Goal: Task Accomplishment & Management: Complete application form

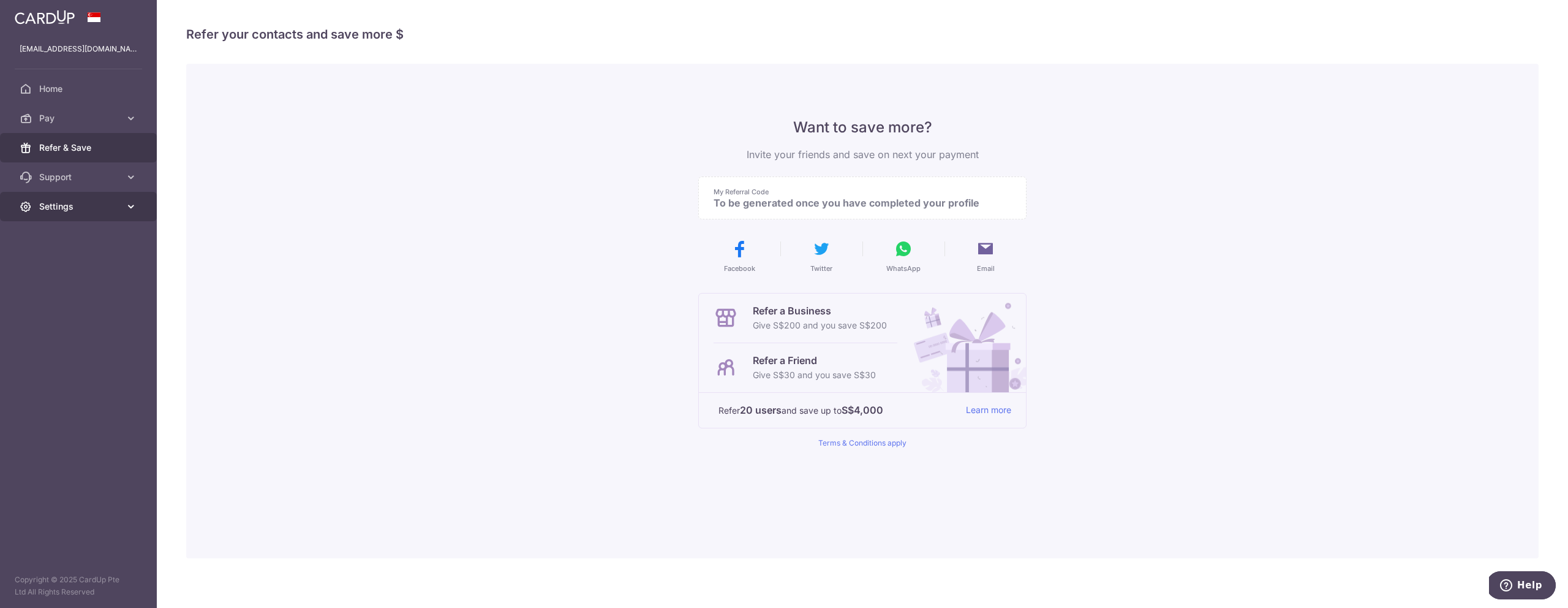
click at [66, 214] on link "Settings" at bounding box center [78, 206] width 157 height 29
drag, startPoint x: 444, startPoint y: 225, endPoint x: 455, endPoint y: 223, distance: 11.2
click at [449, 224] on div "Want to save more? Invite your friends and save on next your payment My Referra…" at bounding box center [862, 311] width 1353 height 494
click at [730, 206] on p "To be generated once you have completed your profile" at bounding box center [857, 203] width 288 height 12
click at [52, 86] on span "Home" at bounding box center [79, 89] width 81 height 12
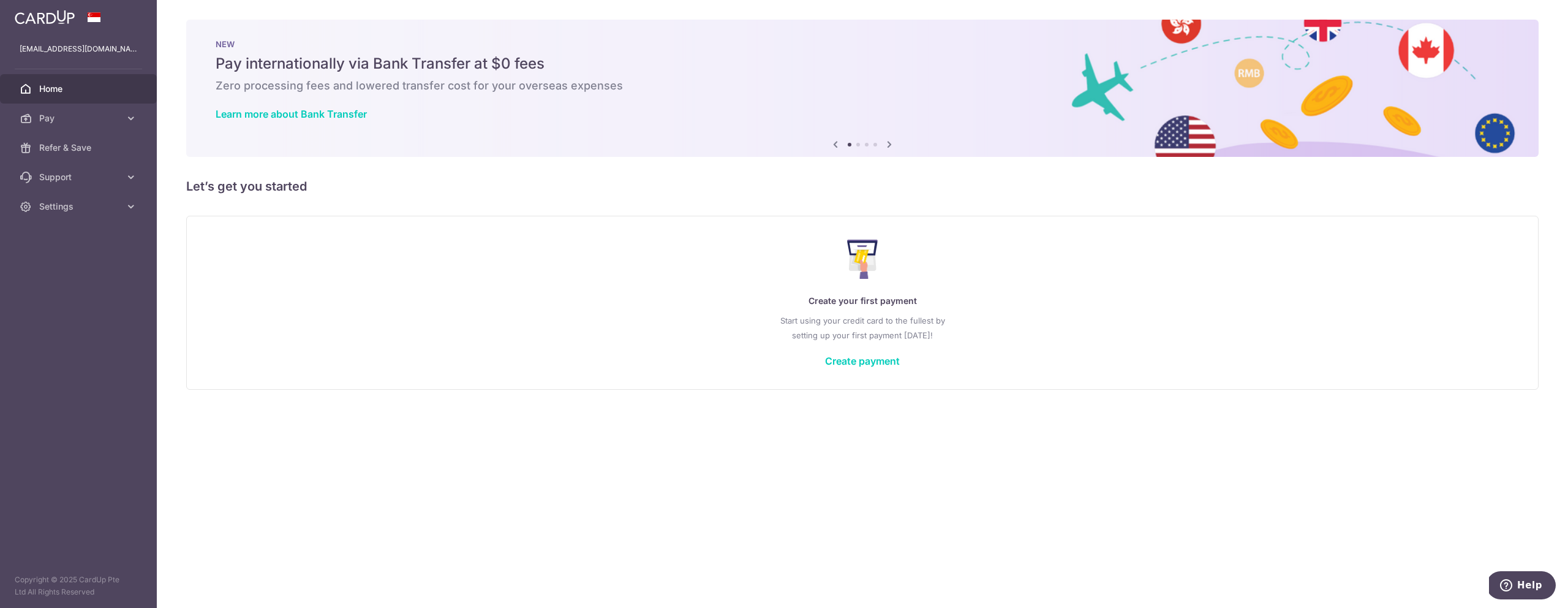
click at [886, 143] on icon at bounding box center [889, 144] width 15 height 15
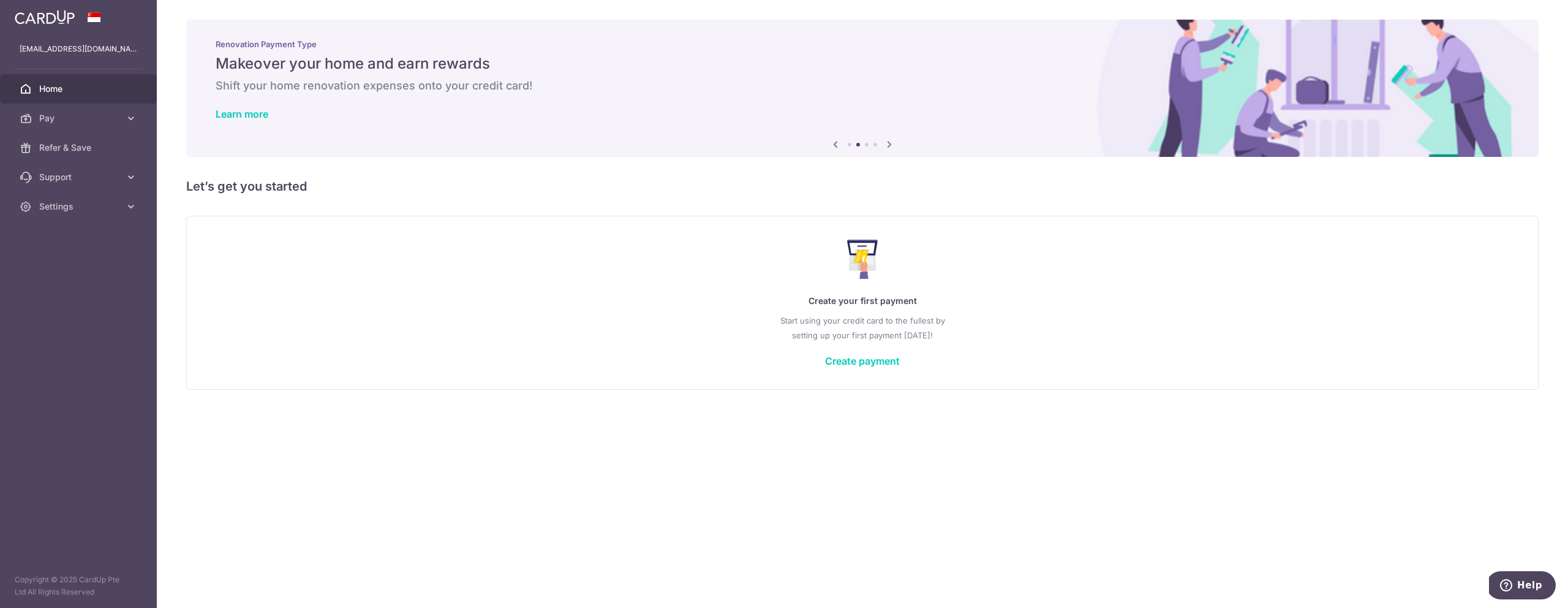
click at [891, 144] on body "amruthasuku@gmail.com Home Pay Payments Recipients Cards Refer & Save Support F…" at bounding box center [784, 304] width 1568 height 608
click at [67, 121] on span "Pay" at bounding box center [79, 118] width 81 height 12
click at [78, 252] on span "Refer & Save" at bounding box center [79, 251] width 81 height 12
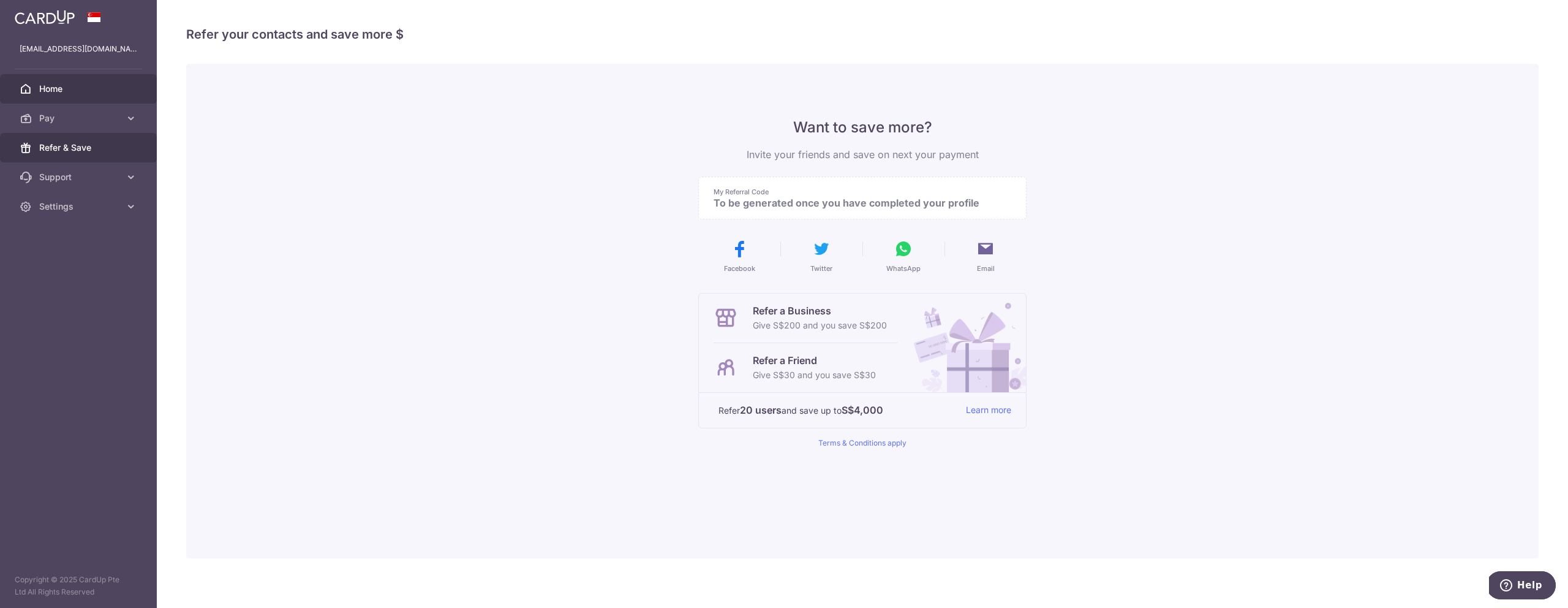
click at [59, 87] on span "Home" at bounding box center [79, 89] width 81 height 12
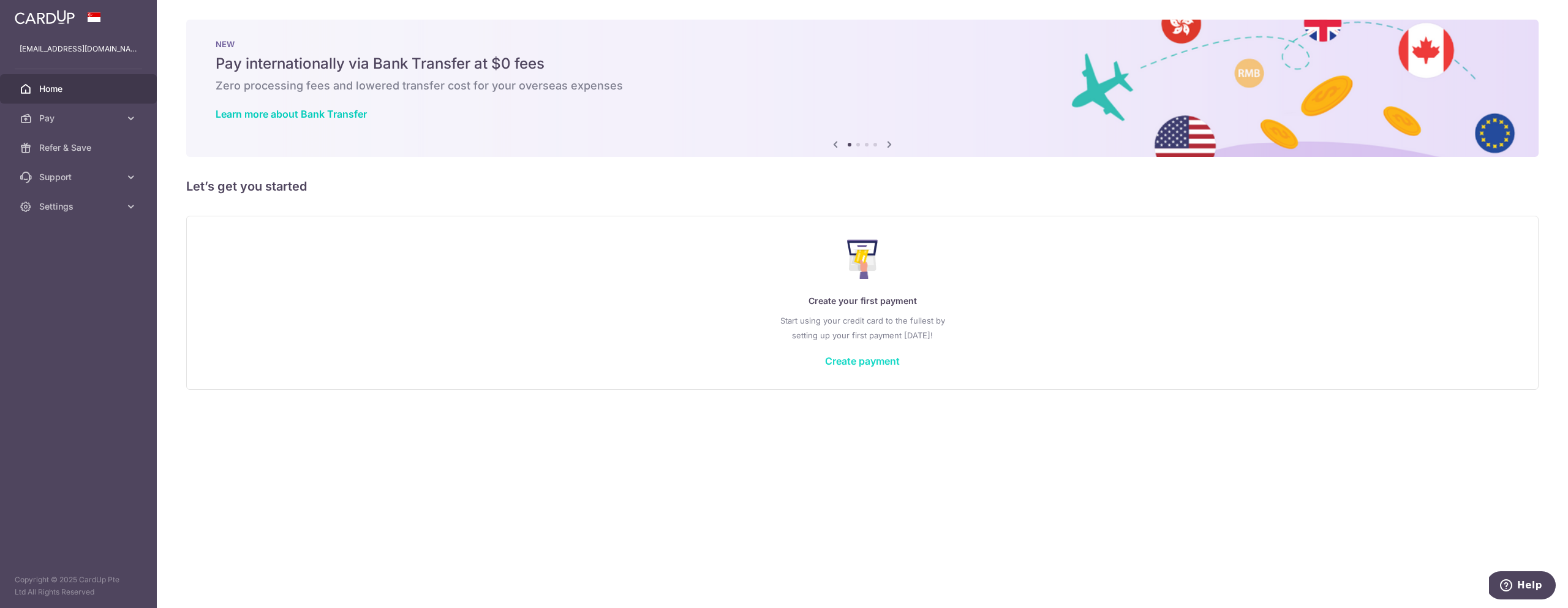
click at [849, 365] on link "Create payment" at bounding box center [862, 361] width 75 height 12
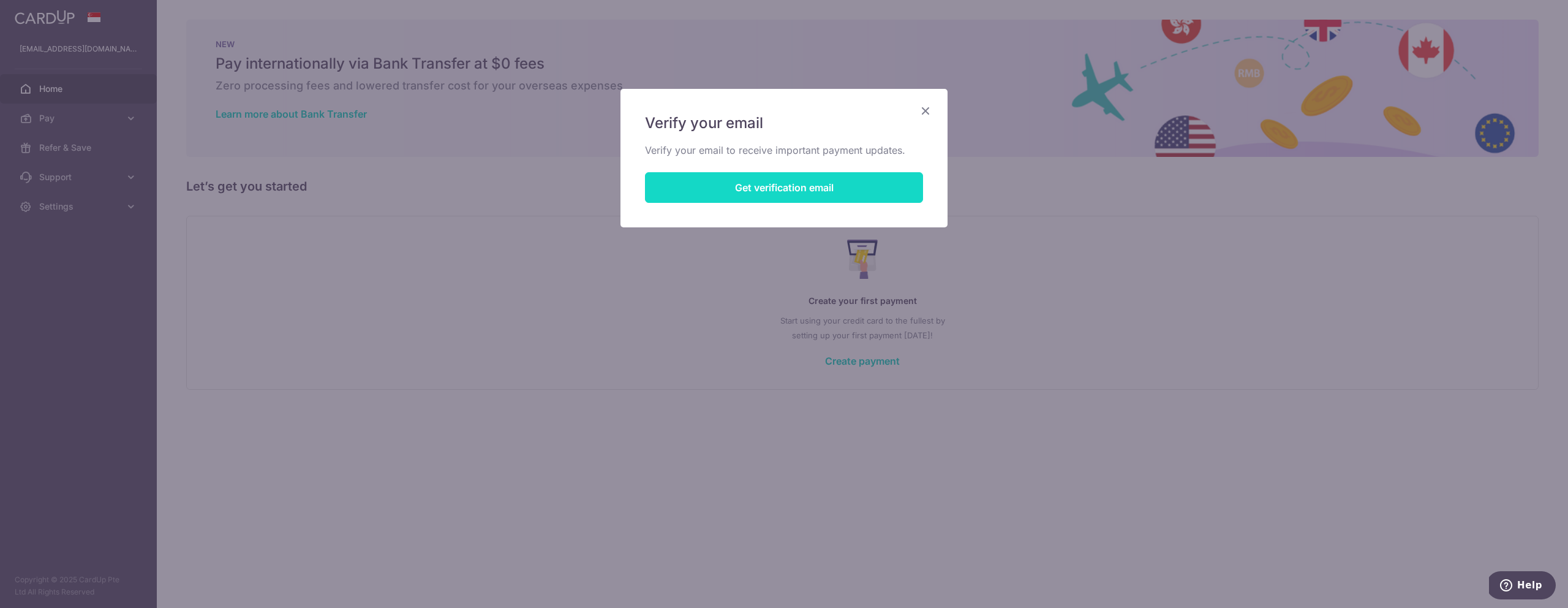
click at [782, 194] on button "Get verification email" at bounding box center [783, 188] width 278 height 31
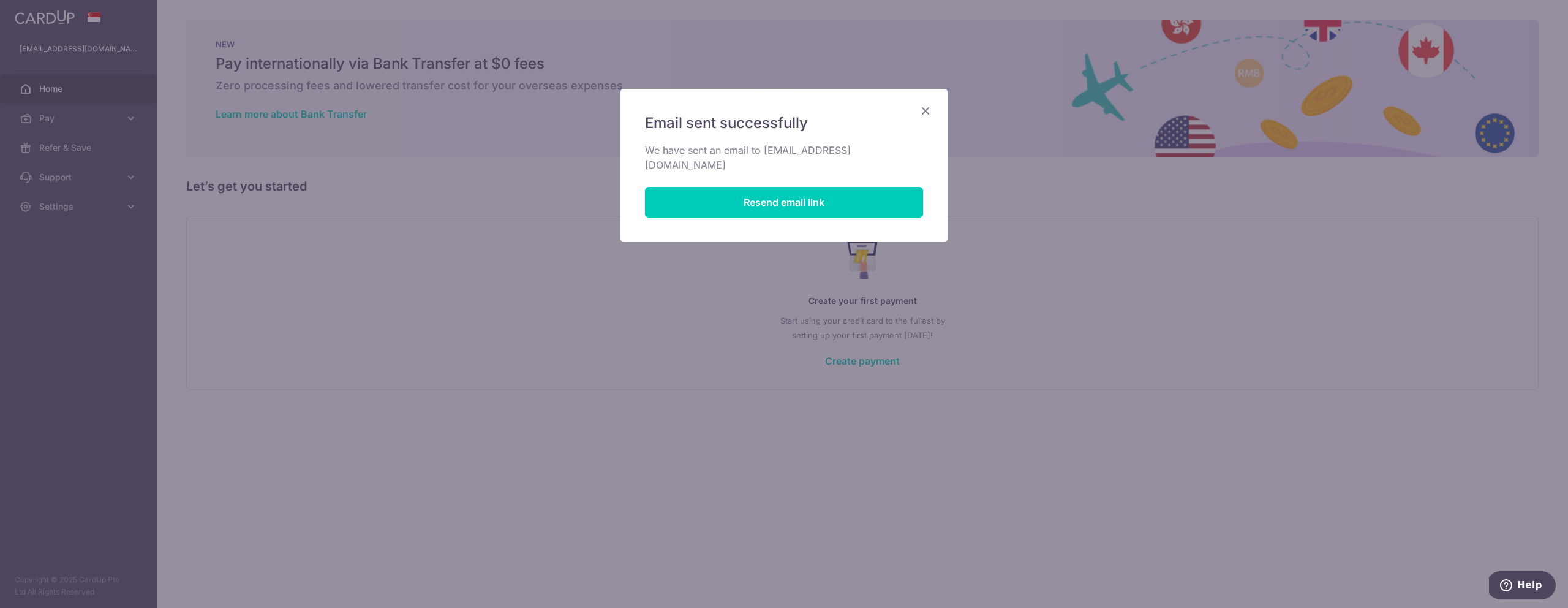
click at [928, 106] on icon "Close" at bounding box center [926, 111] width 15 height 15
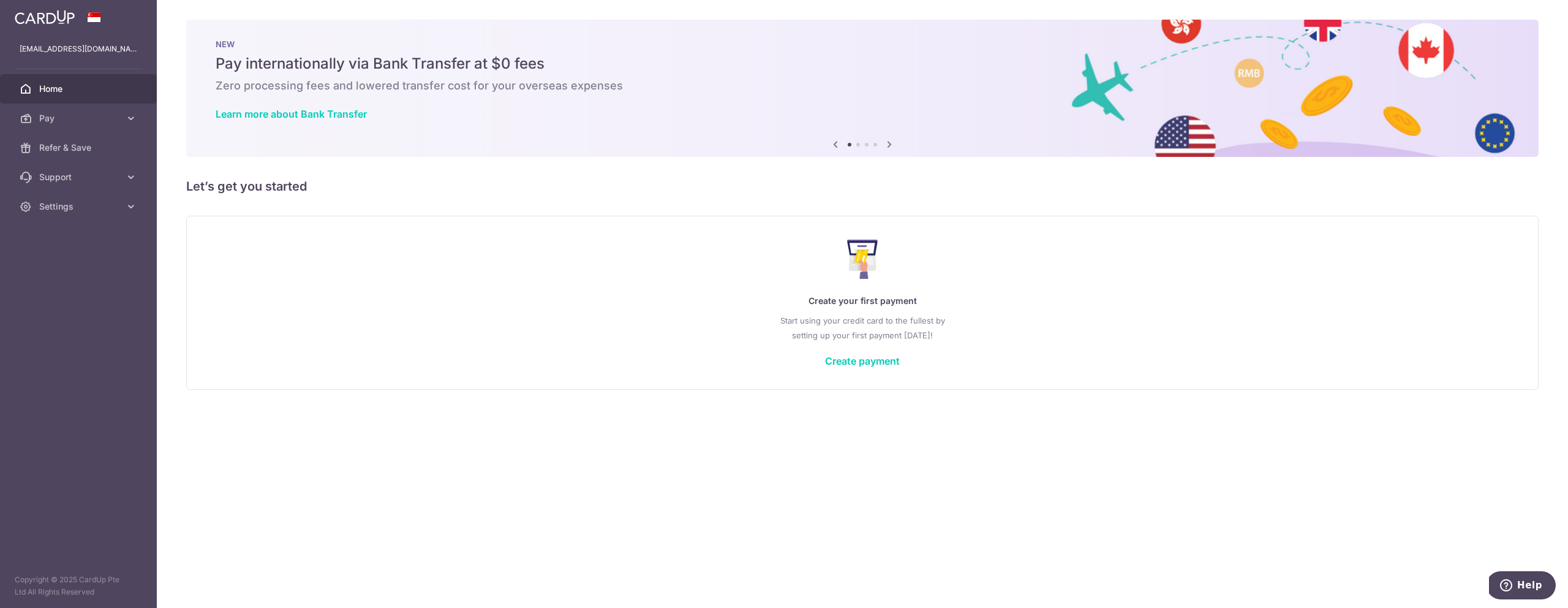
click at [68, 90] on span "Home" at bounding box center [79, 89] width 81 height 12
click at [841, 357] on link "Create payment" at bounding box center [862, 361] width 75 height 12
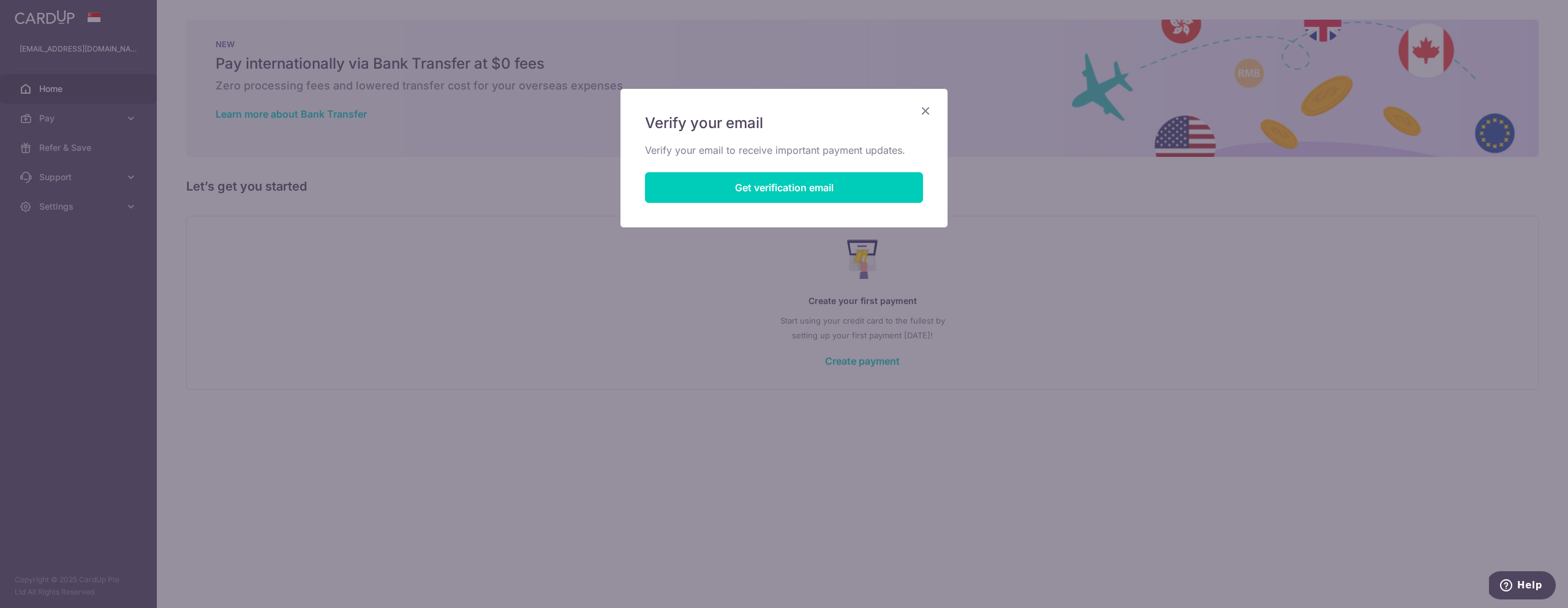
click at [922, 112] on icon "Close" at bounding box center [926, 111] width 15 height 15
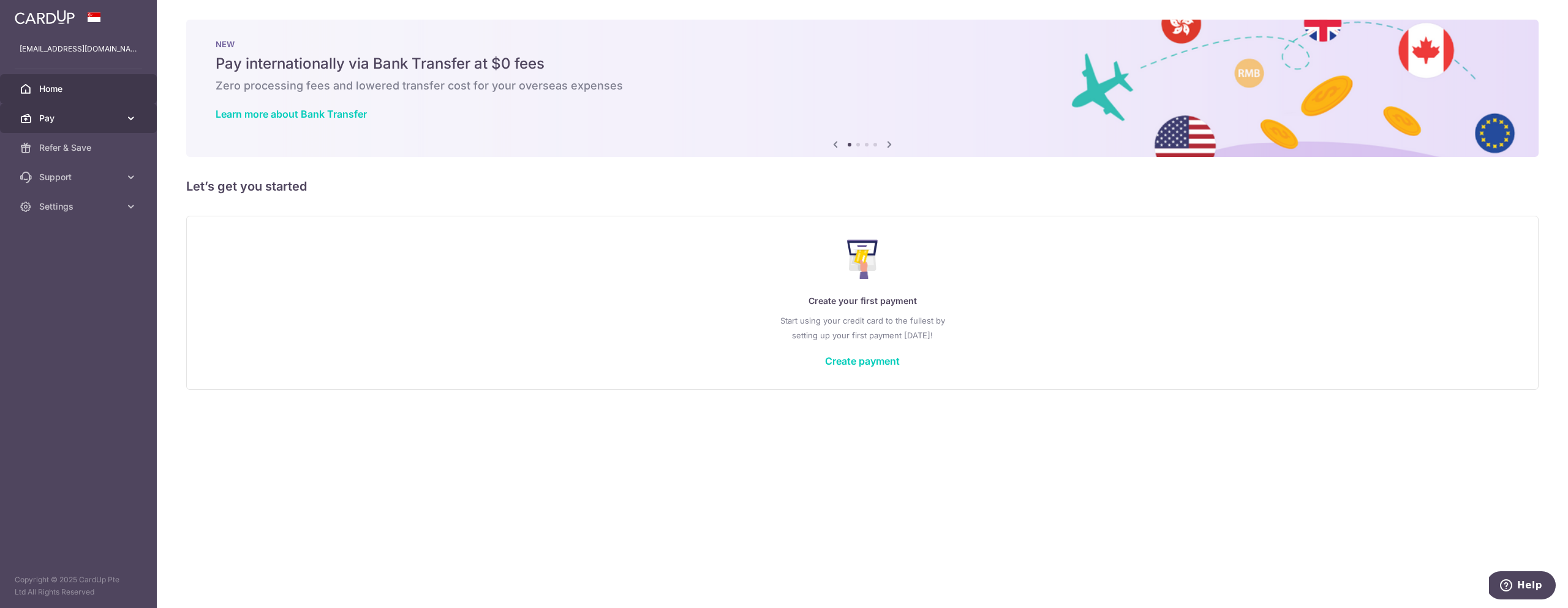
click at [91, 117] on span "Pay" at bounding box center [79, 118] width 81 height 12
click at [76, 80] on link "Home" at bounding box center [78, 88] width 157 height 29
click at [850, 360] on link "Create payment" at bounding box center [862, 361] width 75 height 12
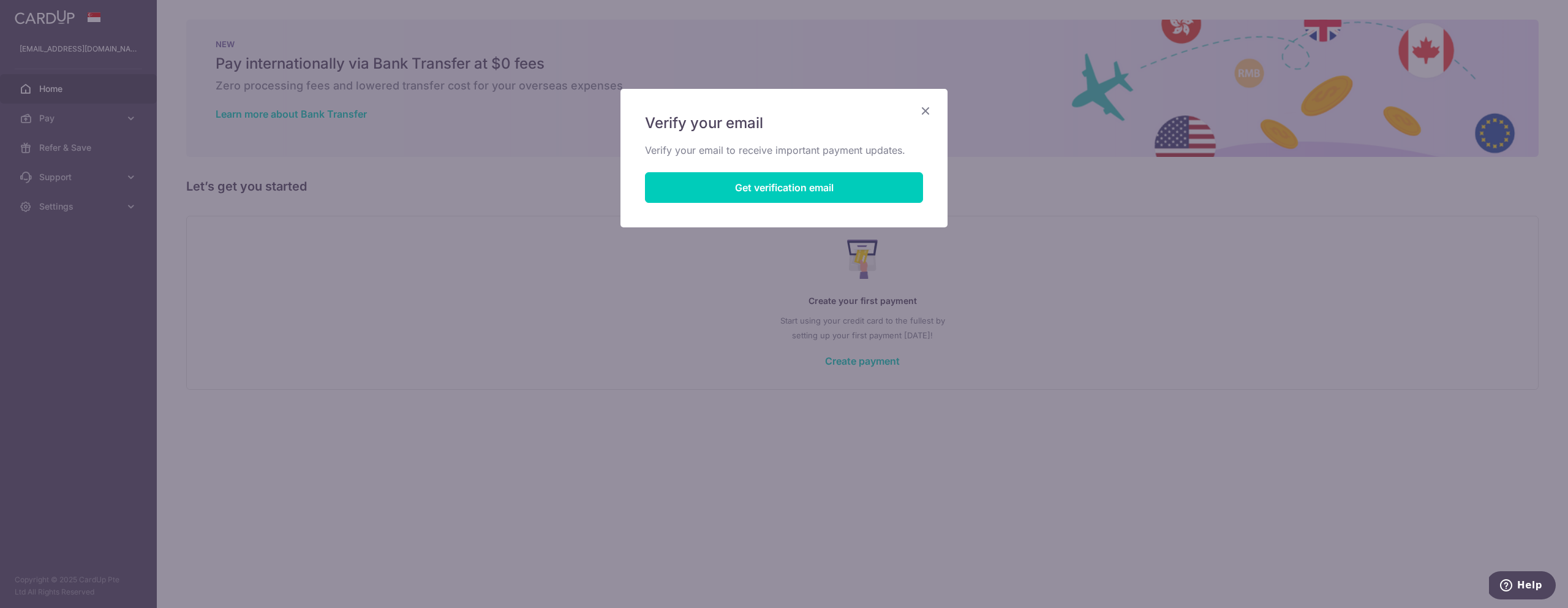
click at [928, 111] on icon "Close" at bounding box center [926, 111] width 15 height 15
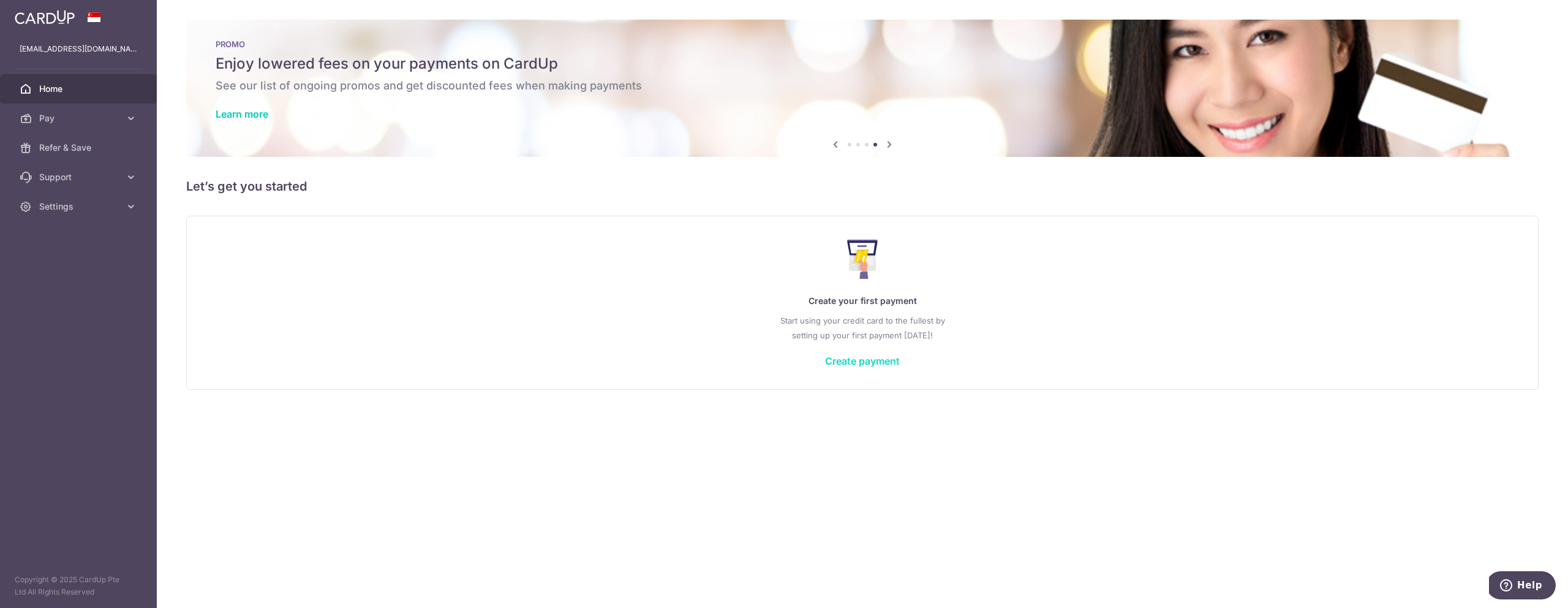
click at [857, 359] on link "Create payment" at bounding box center [862, 361] width 75 height 12
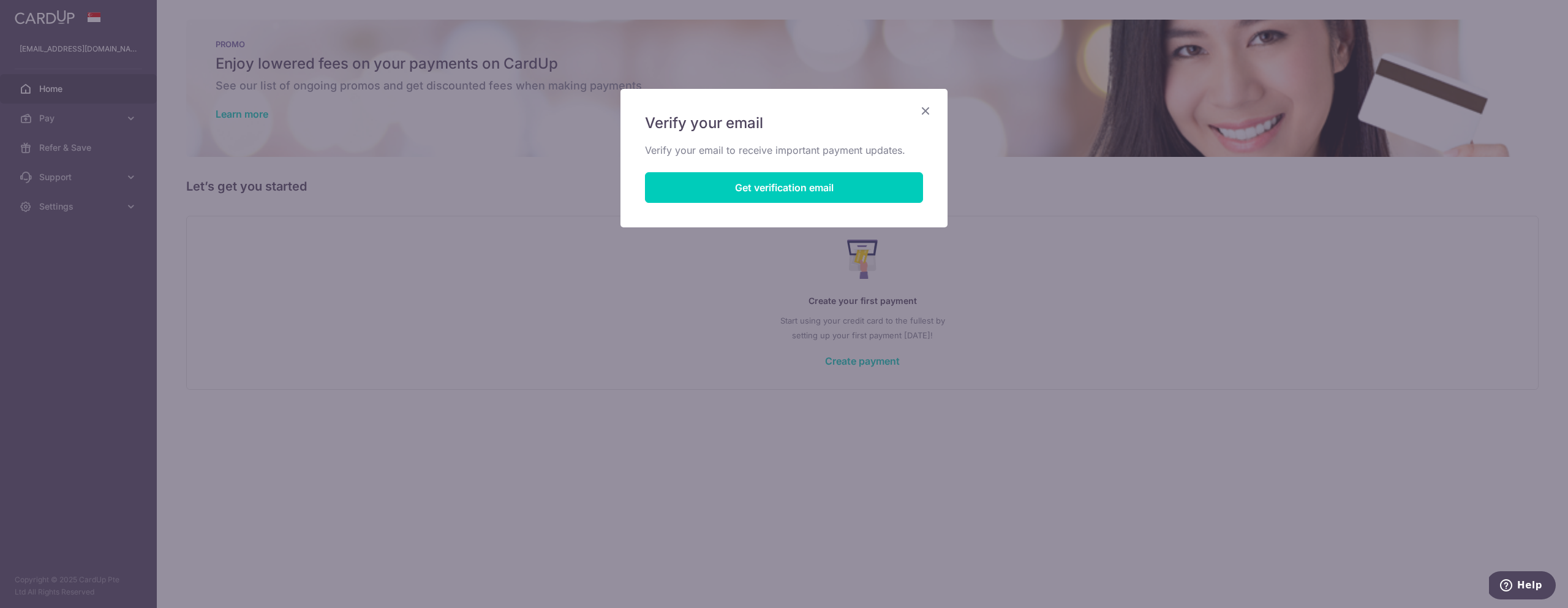
click at [929, 110] on icon "Close" at bounding box center [926, 111] width 15 height 15
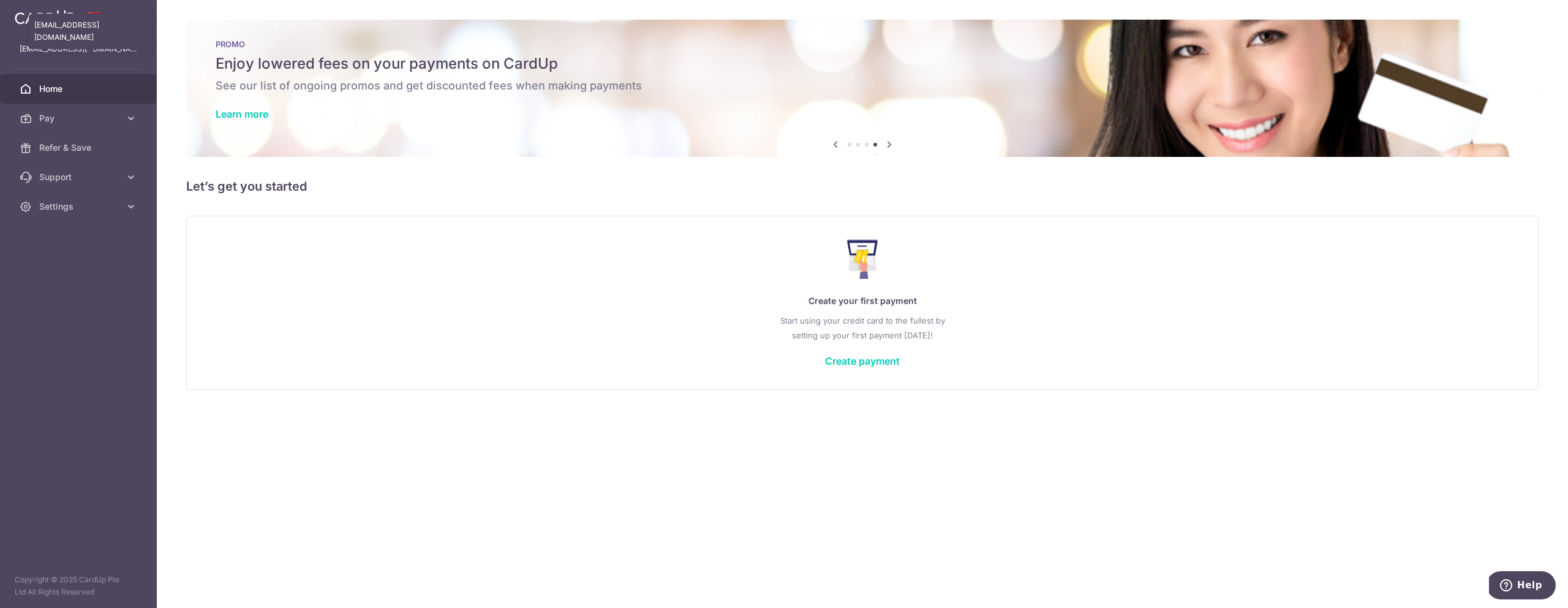
click at [59, 51] on p "amruthasuku@gmail.com" at bounding box center [78, 49] width 117 height 12
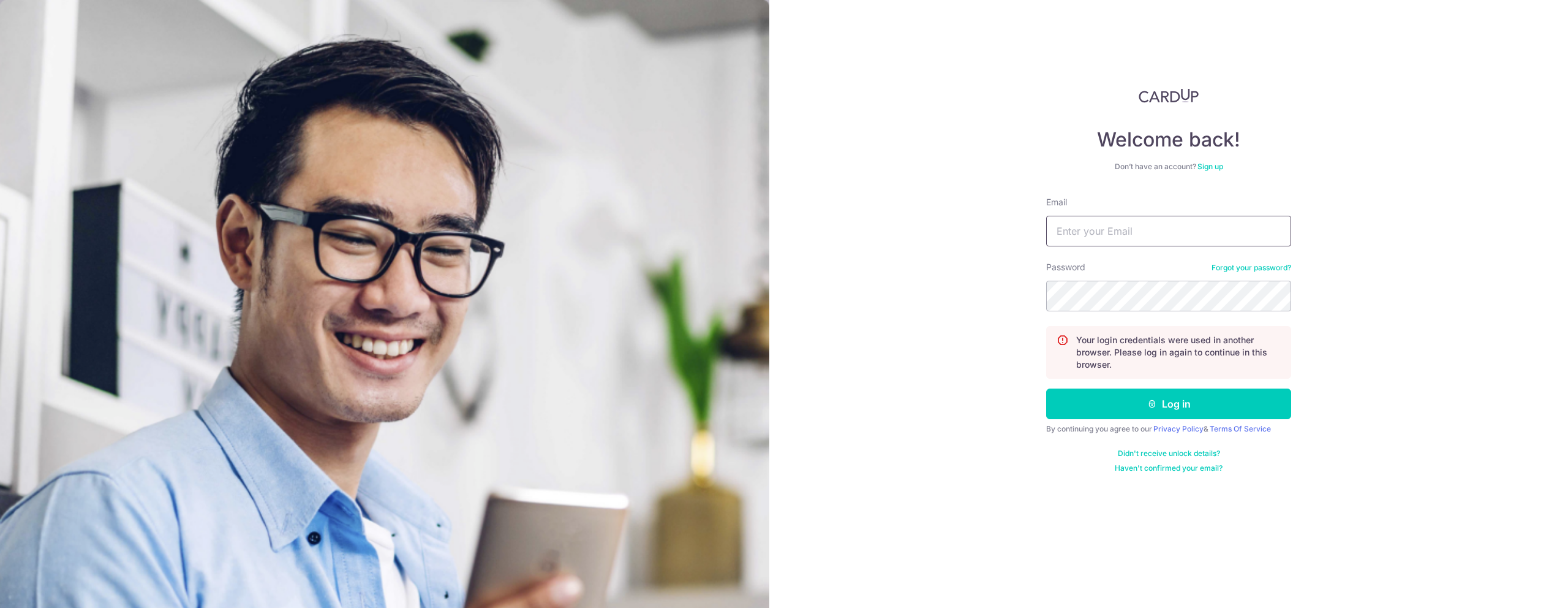
type input "[EMAIL_ADDRESS][DOMAIN_NAME]"
click at [1046, 389] on button "Log in" at bounding box center [1168, 404] width 245 height 31
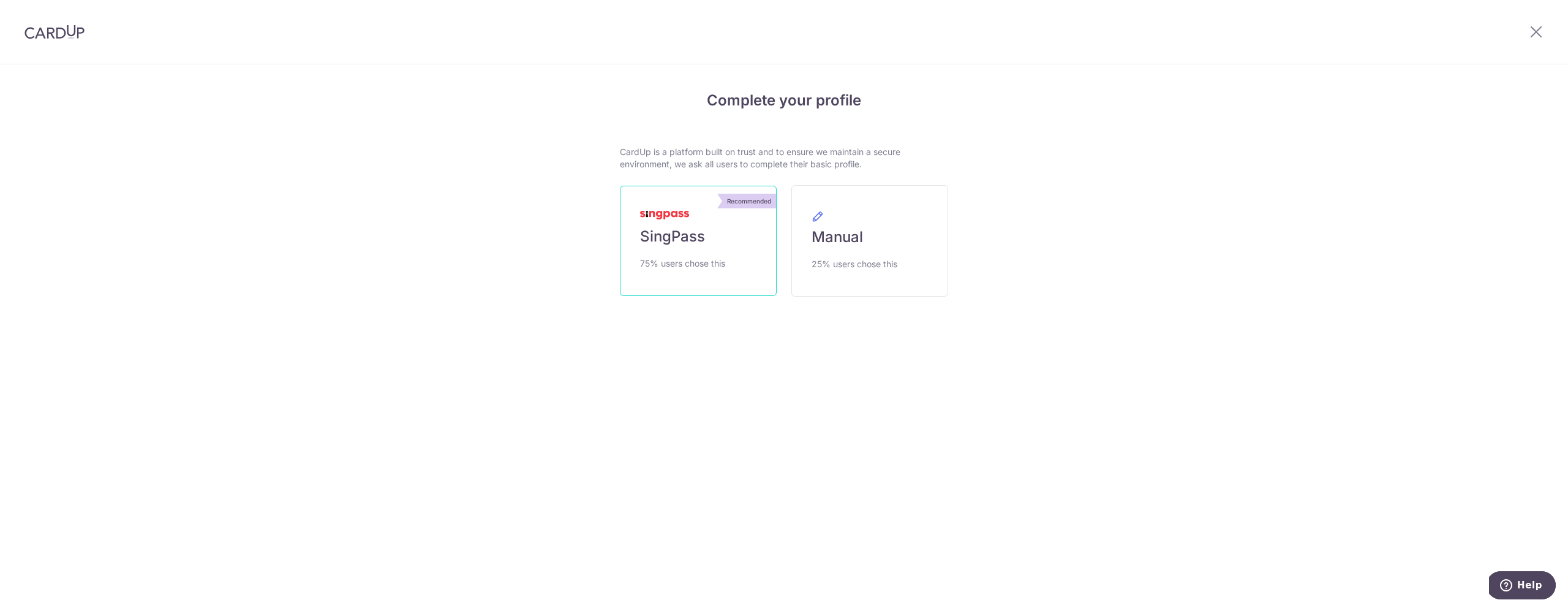
click at [691, 241] on span "SingPass" at bounding box center [673, 237] width 65 height 20
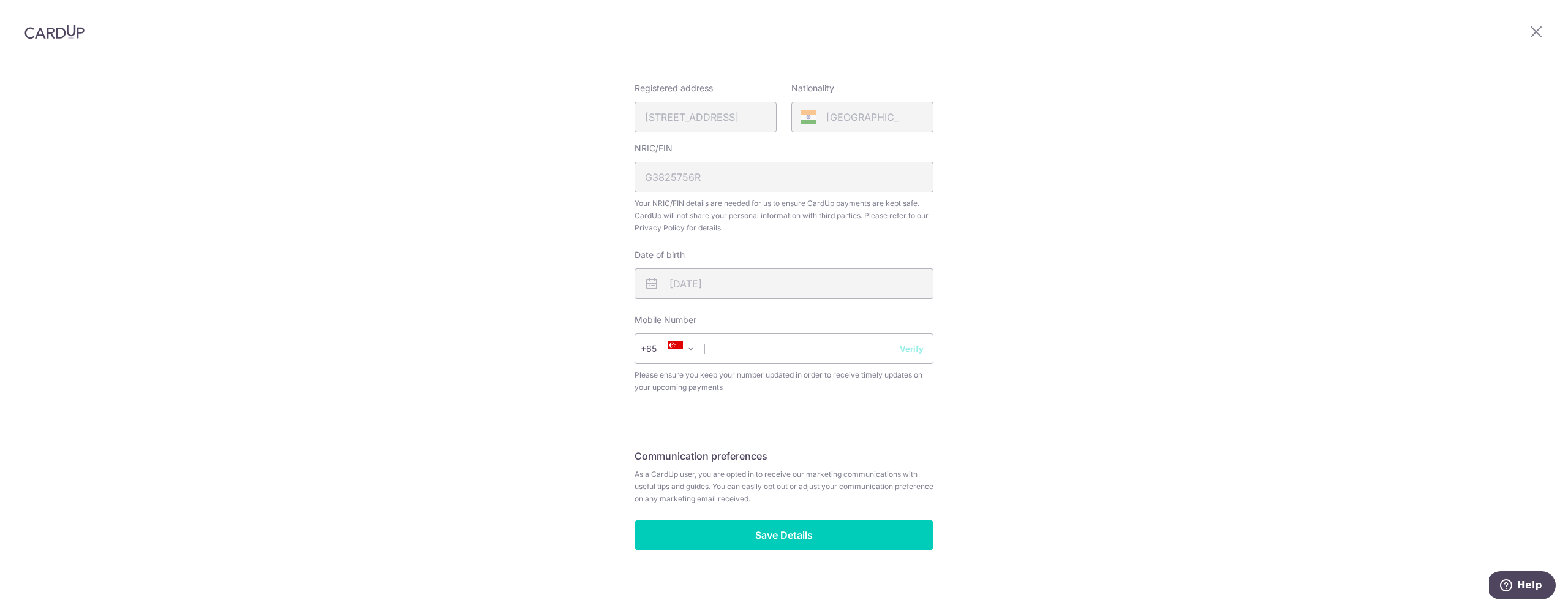
scroll to position [300, 0]
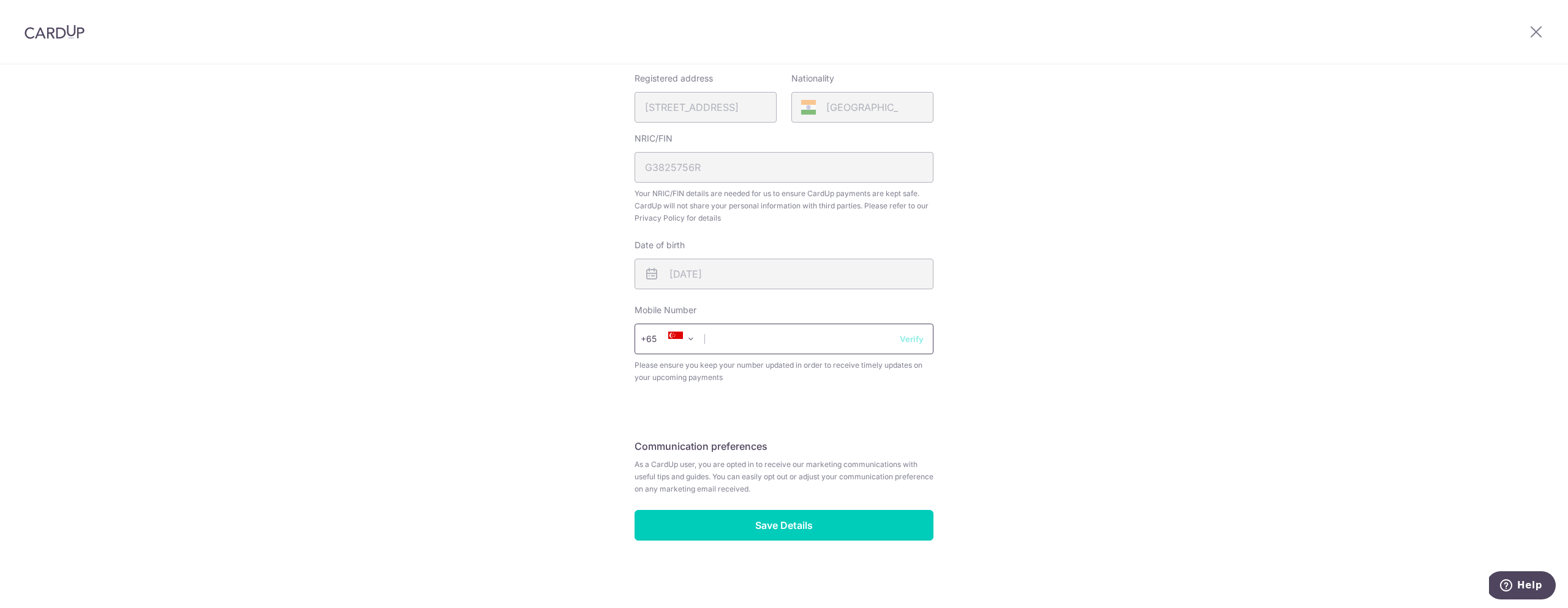
click at [828, 338] on input "text" at bounding box center [784, 338] width 299 height 31
type input "90350408"
click at [904, 335] on button "Verify" at bounding box center [912, 339] width 24 height 12
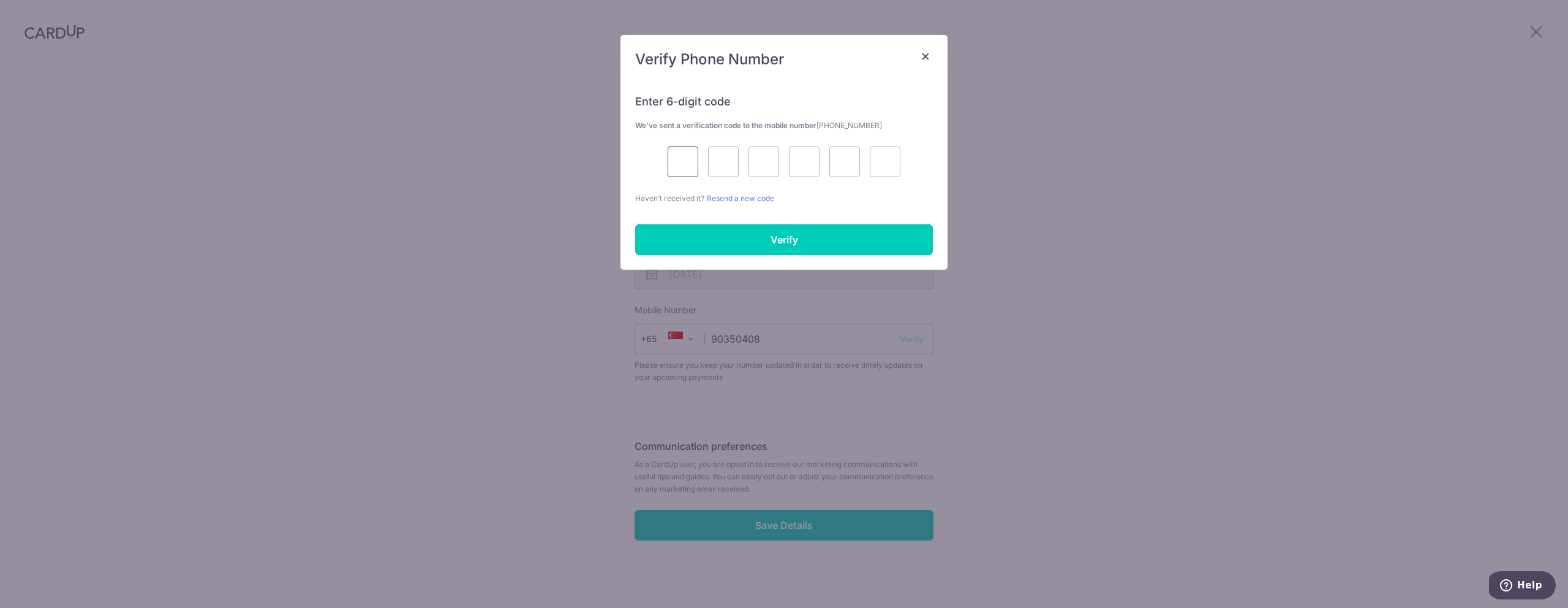
click at [675, 166] on input "text" at bounding box center [682, 161] width 31 height 31
click at [681, 167] on input "text" at bounding box center [682, 161] width 31 height 31
click at [743, 128] on strong "We’ve sent a verification code to the mobile number +6590350408" at bounding box center [758, 125] width 247 height 9
click at [688, 168] on input "text" at bounding box center [682, 161] width 31 height 31
type input "3"
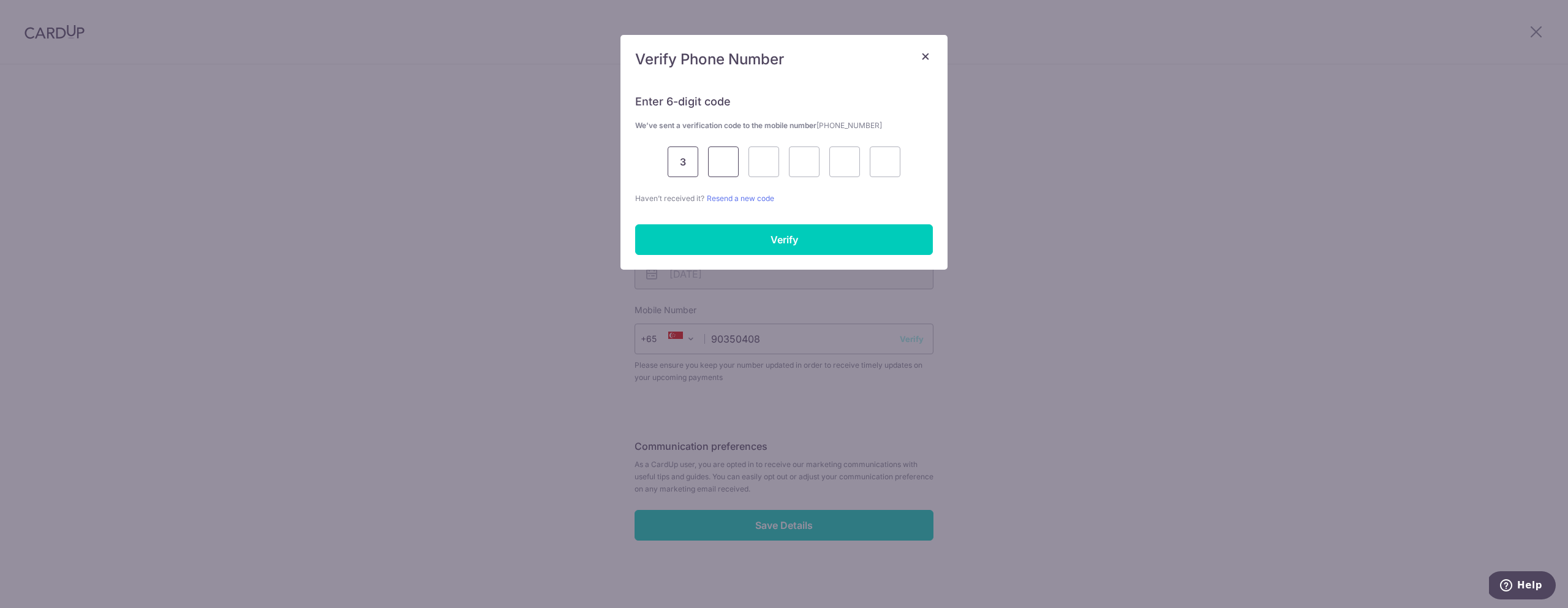
type input "7"
type input "6"
type input "2"
type input "6"
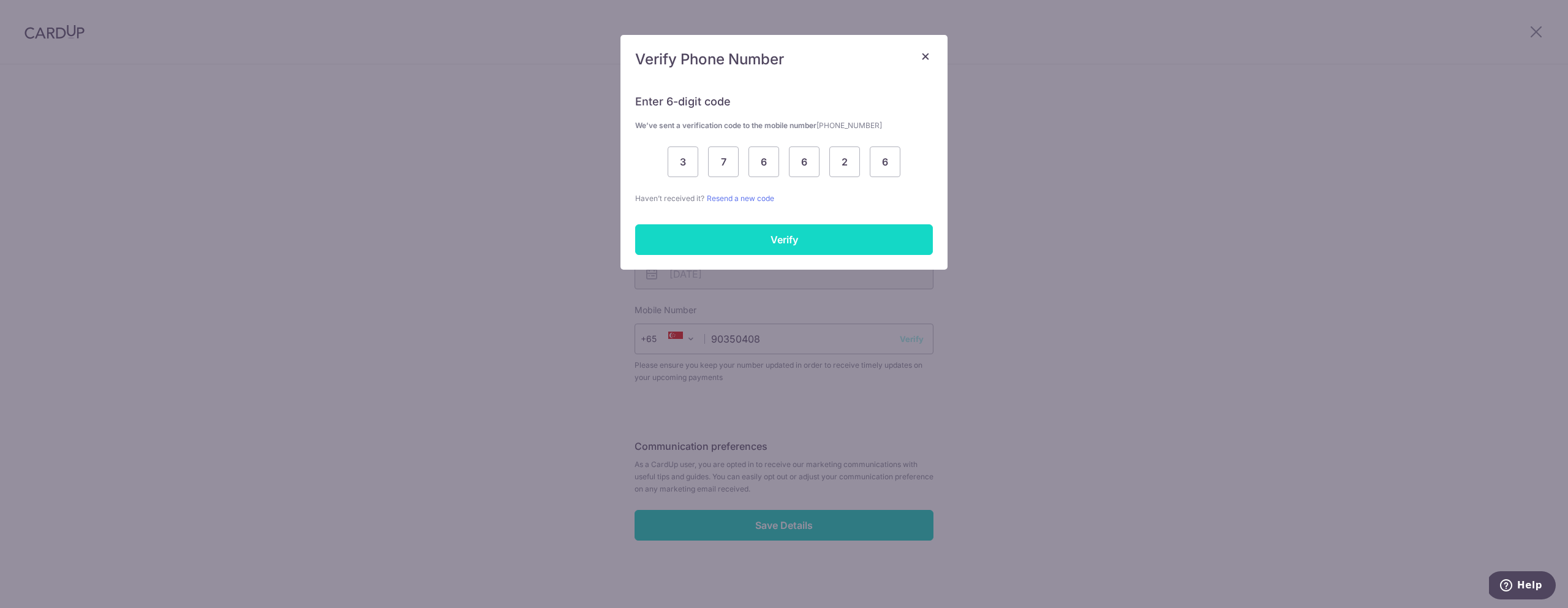
click at [809, 242] on input "Verify" at bounding box center [783, 240] width 297 height 31
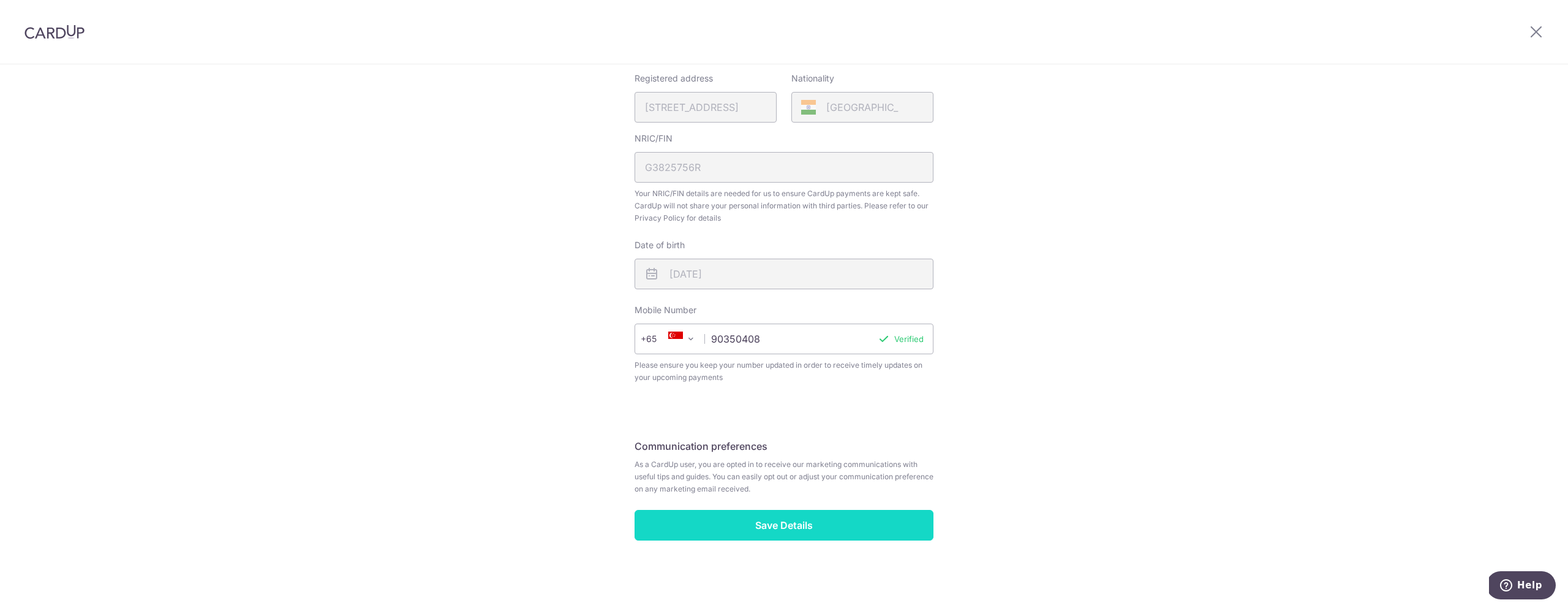
click at [801, 530] on input "Save Details" at bounding box center [784, 525] width 299 height 31
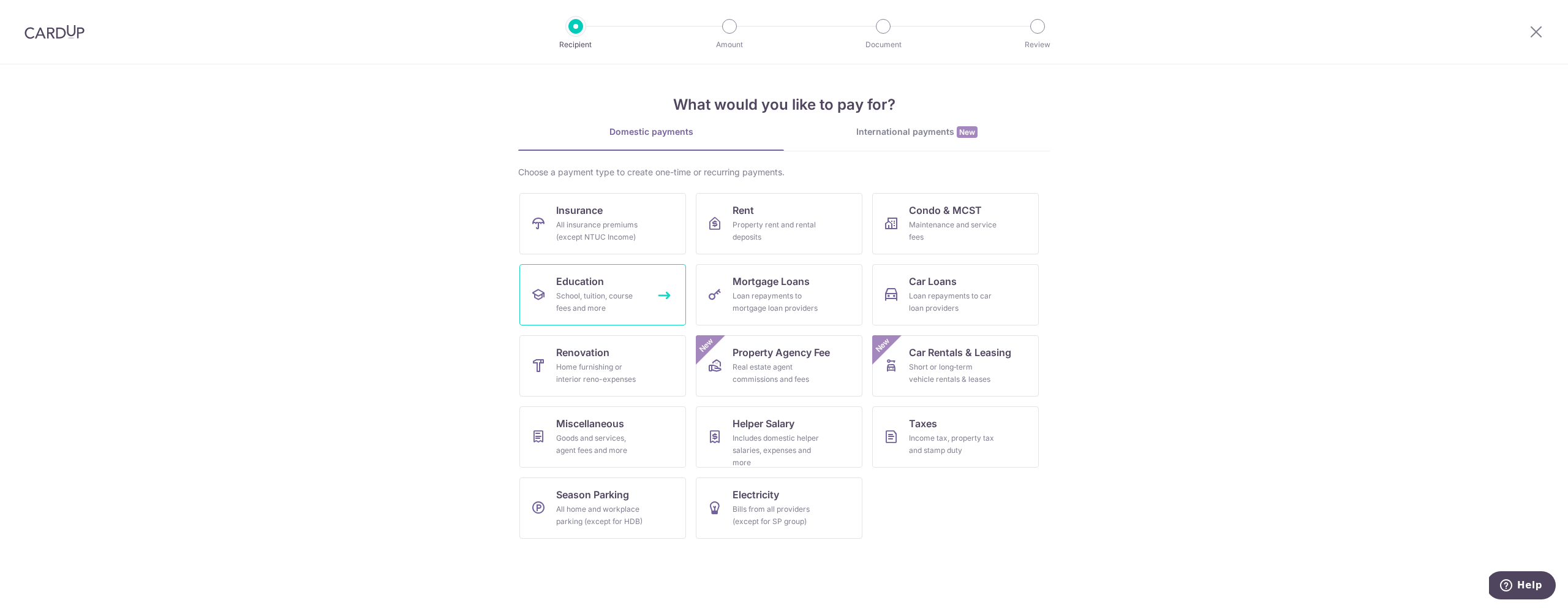
click at [627, 301] on div "School, tuition, course fees and more" at bounding box center [599, 302] width 88 height 25
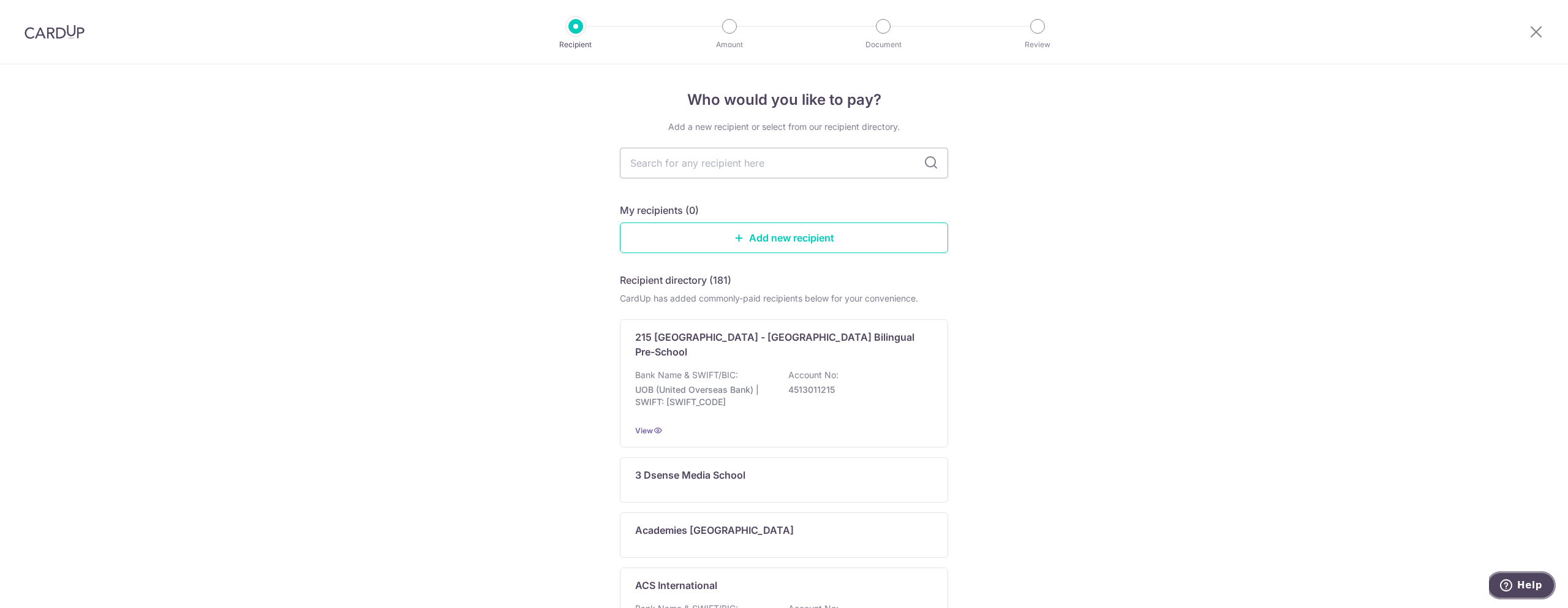
click at [1515, 586] on span "Help" at bounding box center [1509, 585] width 17 height 12
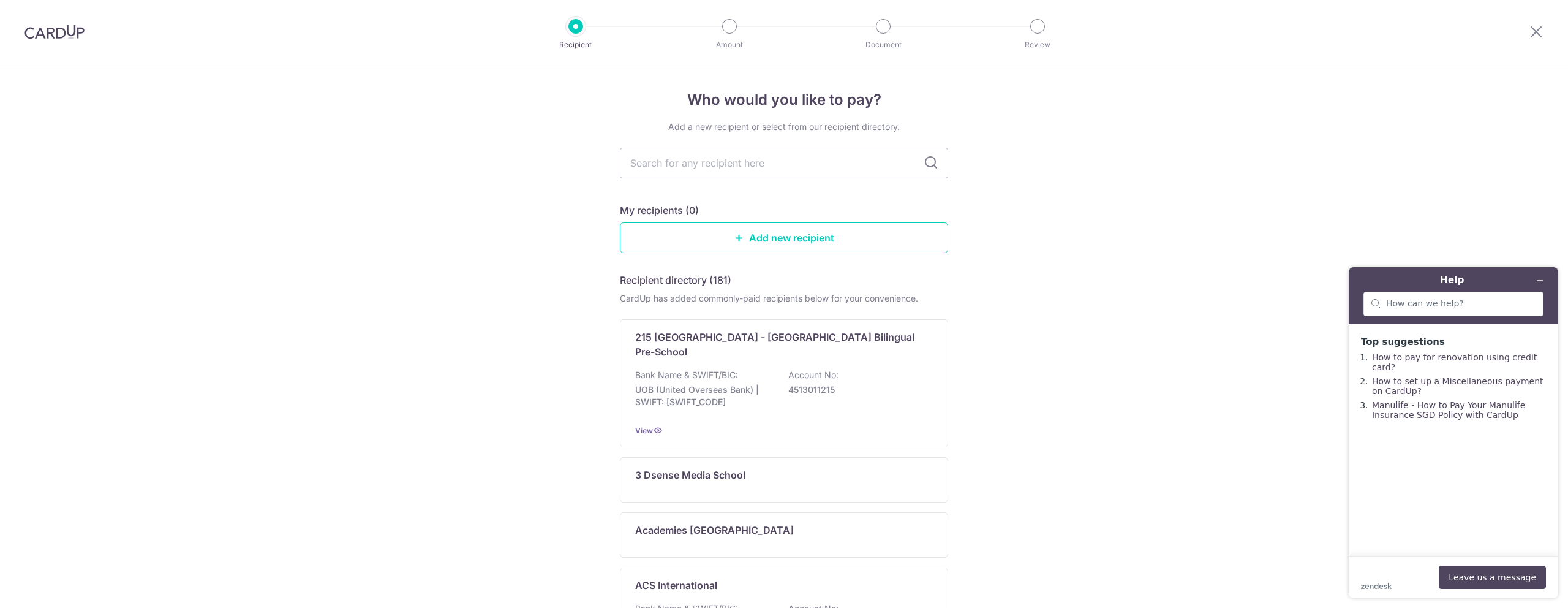
click at [1265, 358] on div "Who would you like to pay? Add a new recipient or select from our recipient dir…" at bounding box center [784, 600] width 1568 height 1074
click at [1537, 280] on icon "Minimize widget" at bounding box center [1539, 280] width 8 height 8
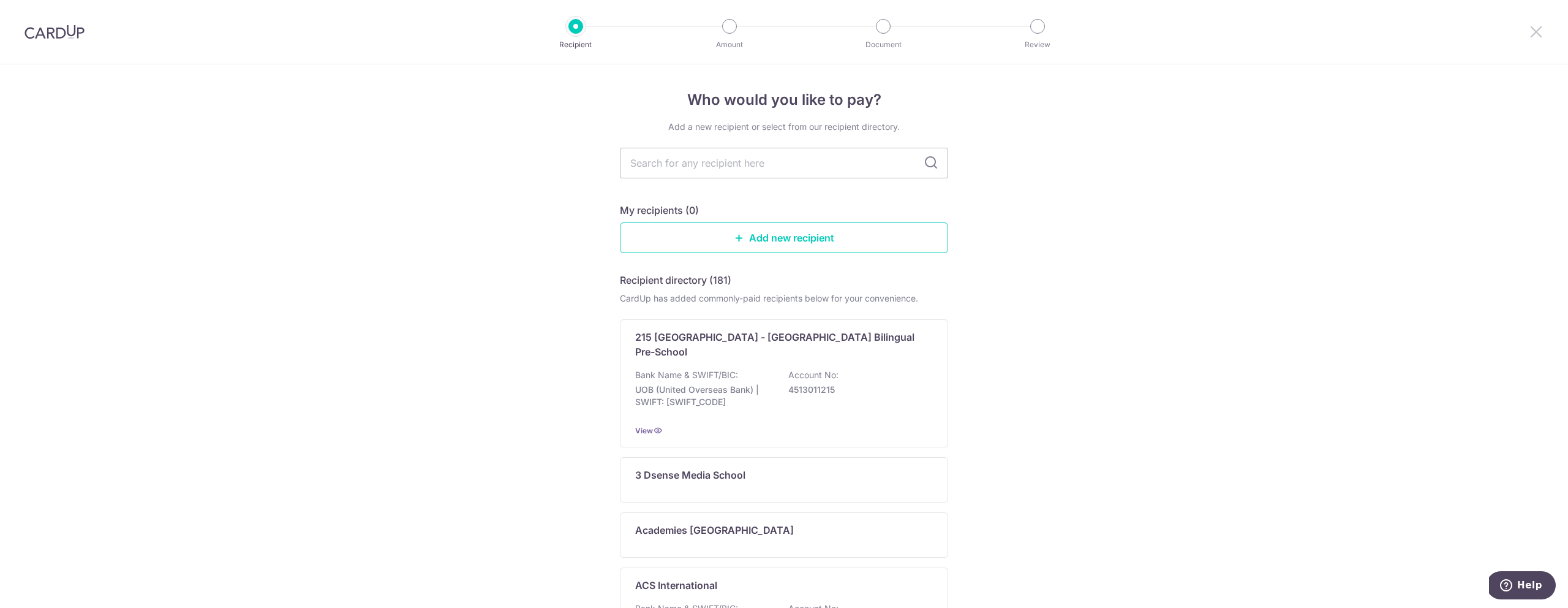
click at [1535, 29] on icon at bounding box center [1536, 32] width 15 height 15
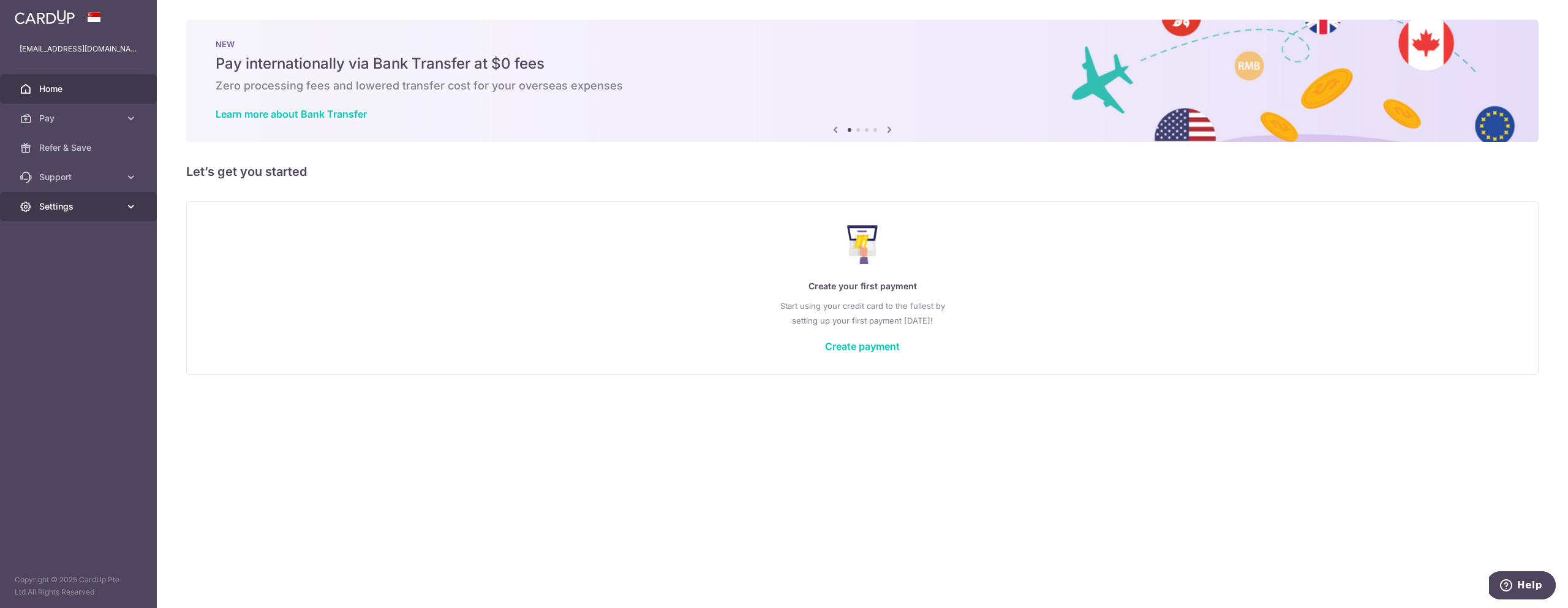
click at [60, 212] on link "Settings" at bounding box center [78, 206] width 157 height 29
click at [62, 267] on span "Logout" at bounding box center [79, 265] width 81 height 12
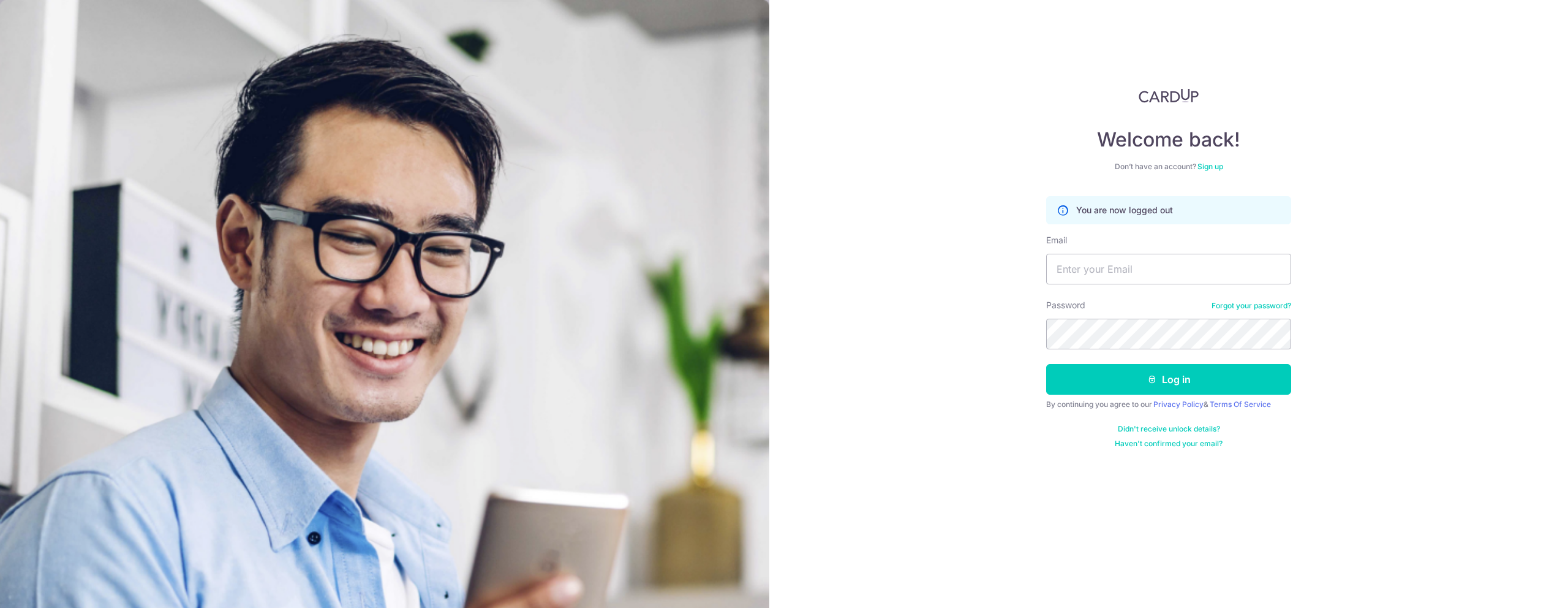
type input "[EMAIL_ADDRESS][DOMAIN_NAME]"
click at [1166, 378] on button "Log in" at bounding box center [1168, 379] width 245 height 31
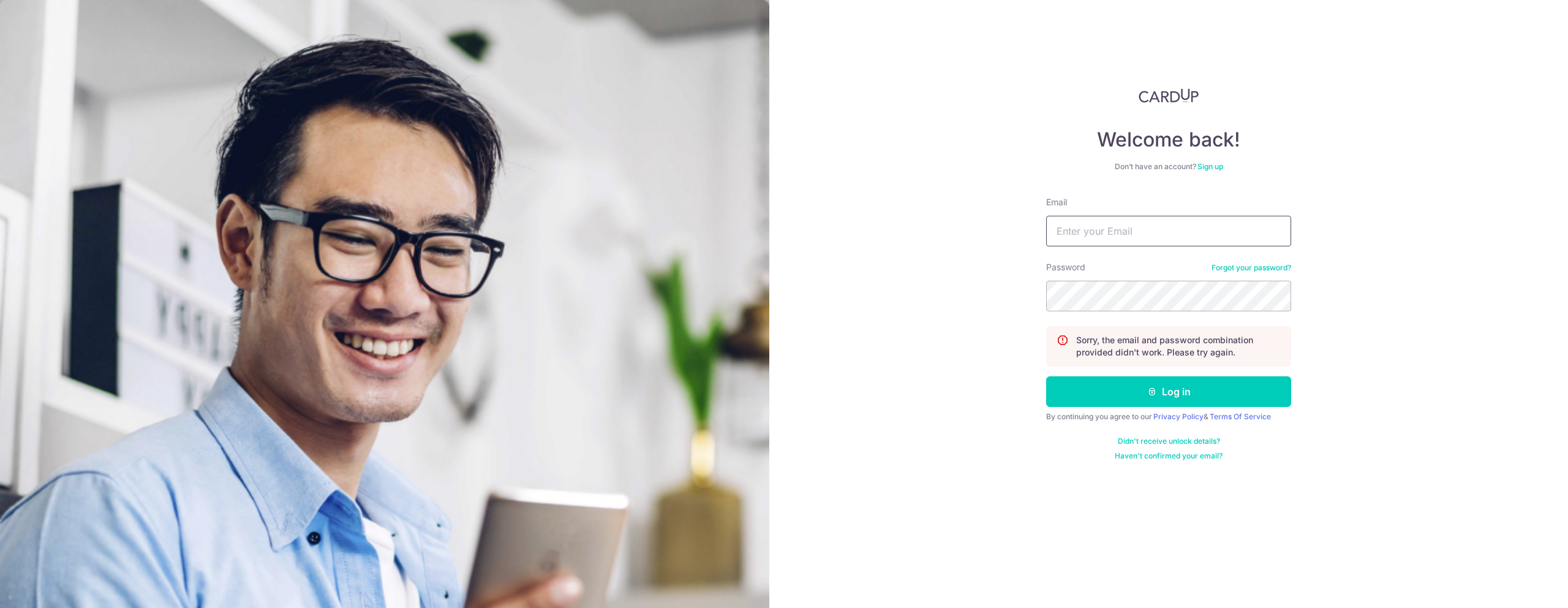
click at [1099, 221] on input "Email" at bounding box center [1168, 231] width 245 height 31
type input "[EMAIL_ADDRESS][DOMAIN_NAME]"
click at [1150, 390] on icon "submit" at bounding box center [1152, 391] width 10 height 10
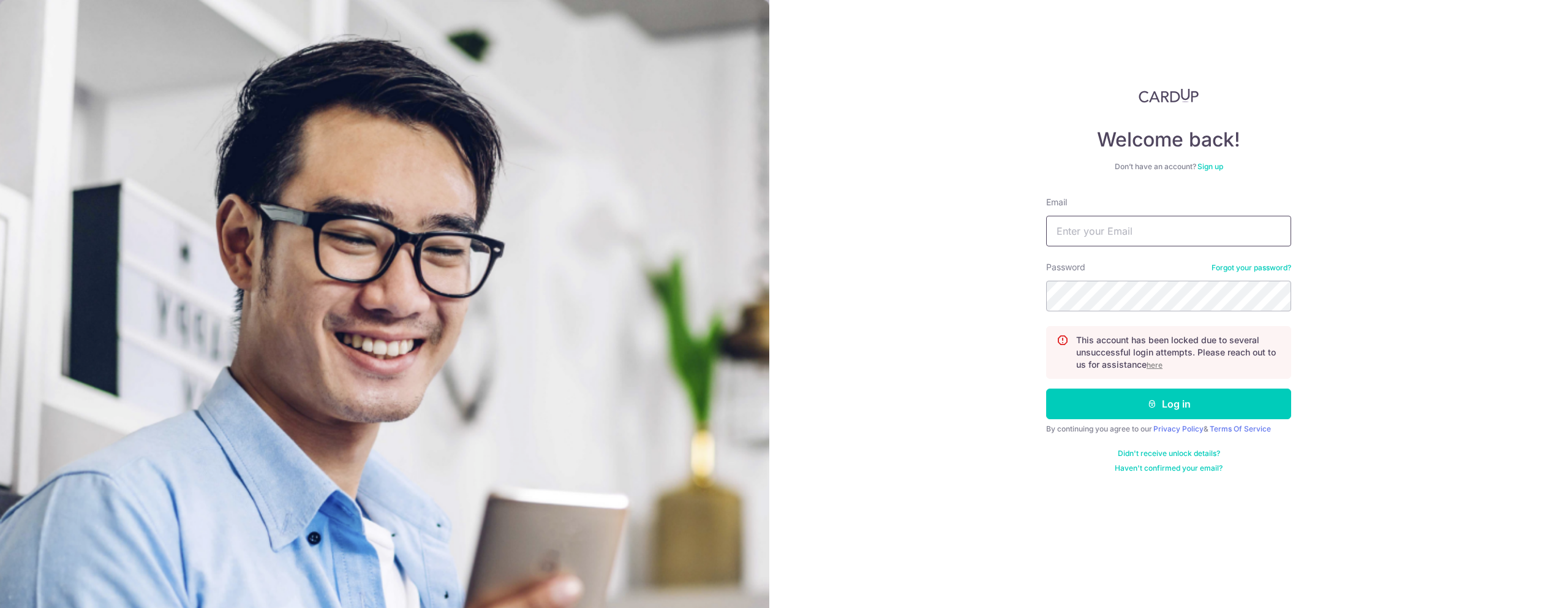
click at [1099, 240] on input "Email" at bounding box center [1168, 231] width 245 height 31
type input "santhocse28@gmail.com"
click at [1157, 405] on icon "submit" at bounding box center [1152, 403] width 10 height 10
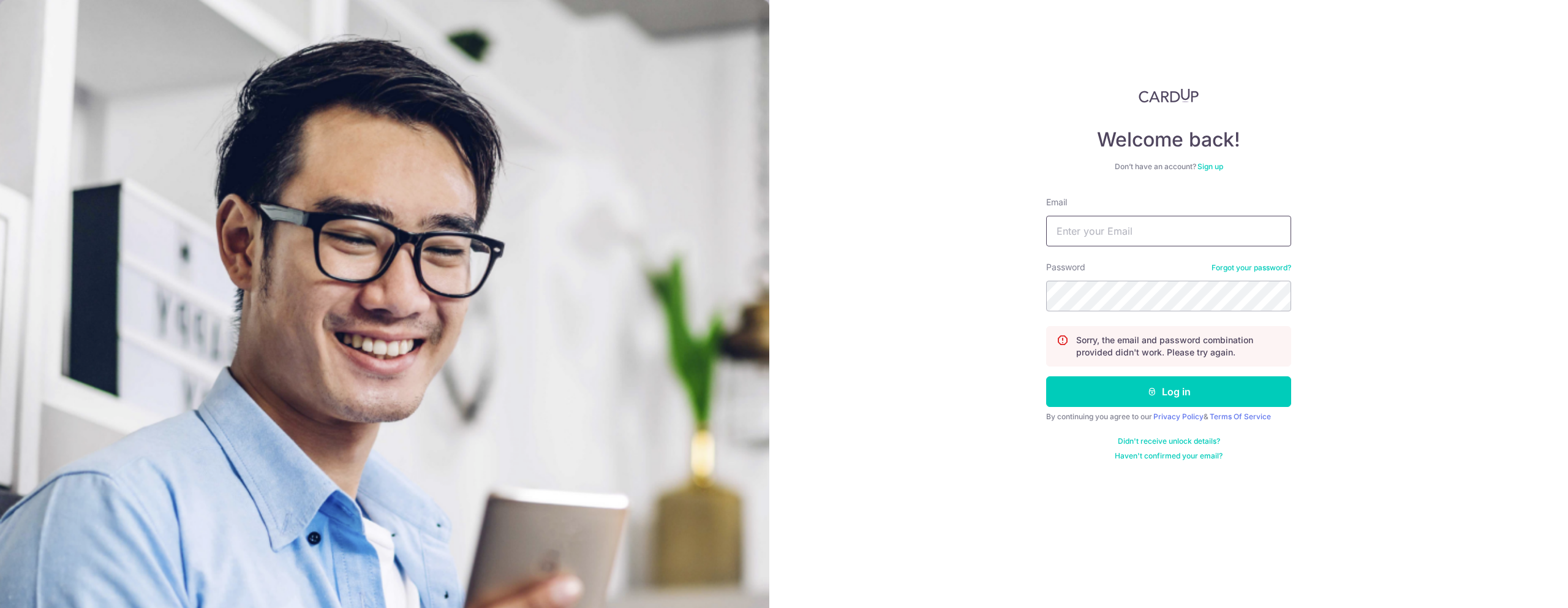
click at [1101, 228] on input "Email" at bounding box center [1168, 231] width 245 height 31
type input "[EMAIL_ADDRESS][DOMAIN_NAME]"
click at [1164, 388] on button "Log in" at bounding box center [1168, 391] width 245 height 31
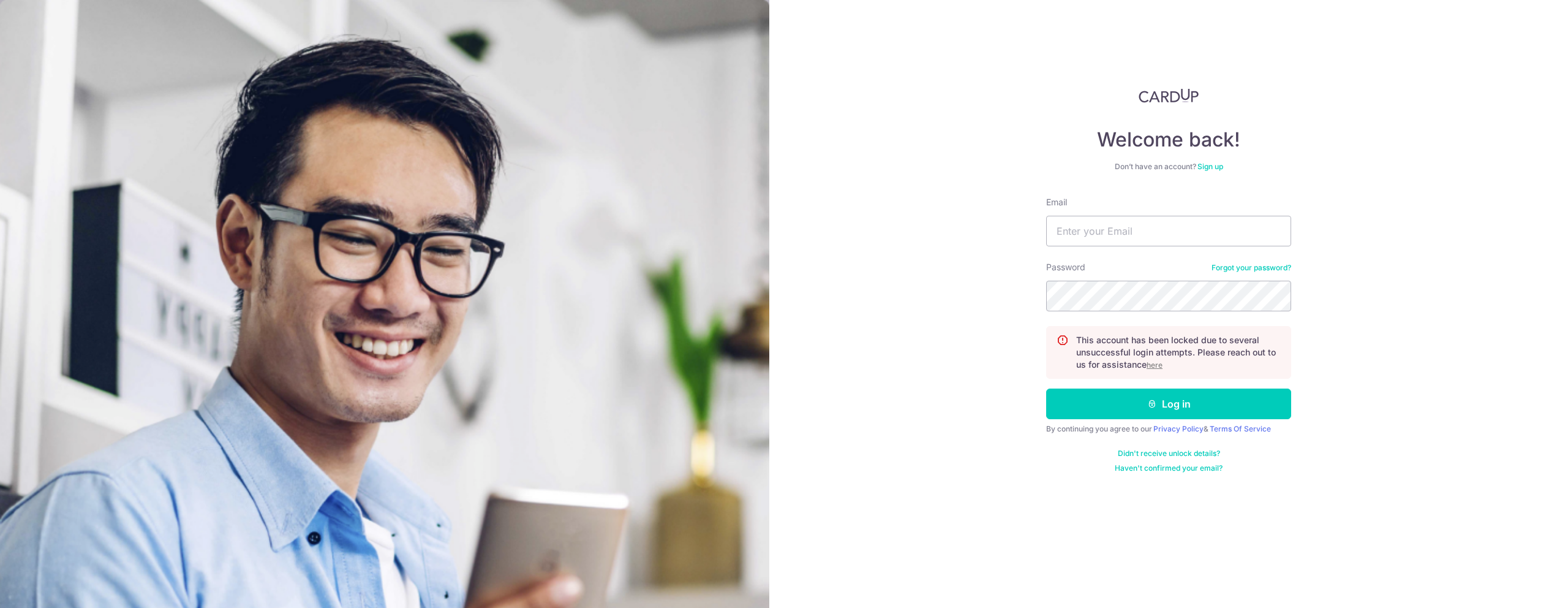
click at [1155, 368] on u "here" at bounding box center [1154, 365] width 16 height 9
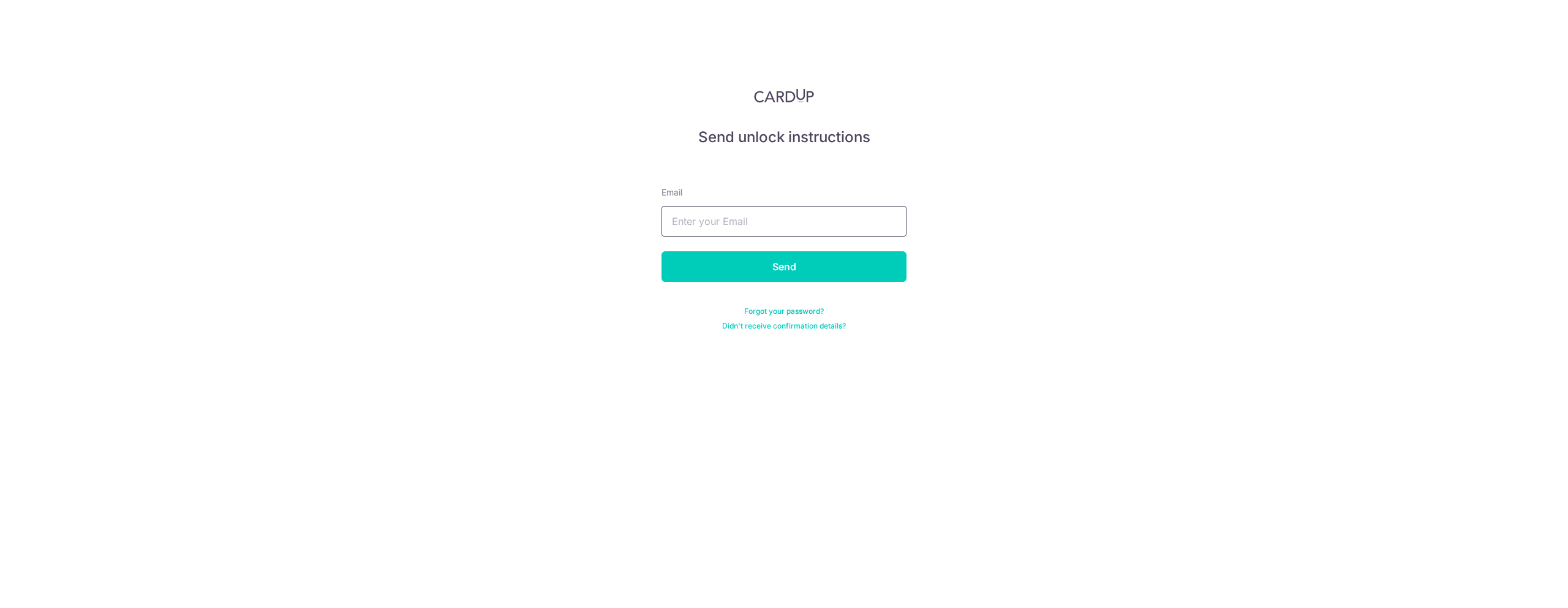
click at [782, 231] on input "text" at bounding box center [783, 221] width 245 height 31
type input "ksk286@gmail.com"
click at [774, 272] on input "Send" at bounding box center [783, 266] width 245 height 31
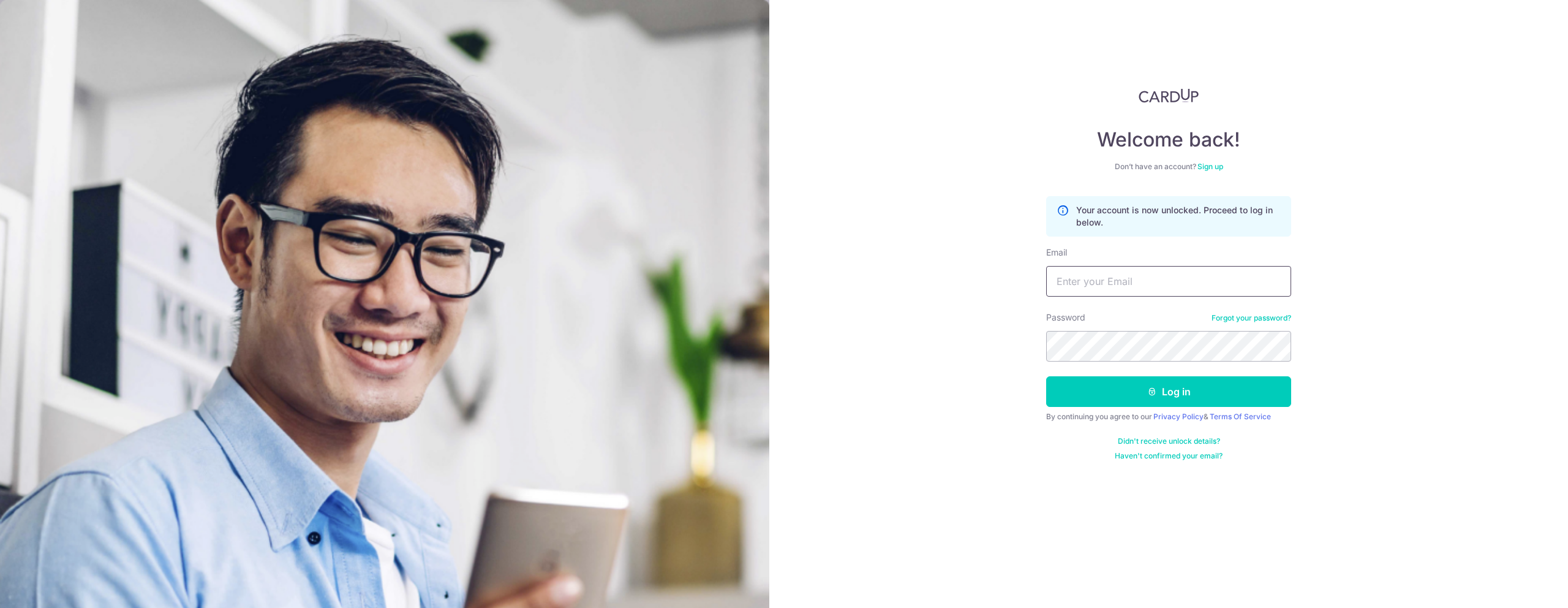
click at [1124, 271] on input "Email" at bounding box center [1168, 281] width 245 height 31
type input "[EMAIL_ADDRESS][DOMAIN_NAME]"
click at [1196, 399] on button "Log in" at bounding box center [1168, 391] width 245 height 31
